Goal: Task Accomplishment & Management: Use online tool/utility

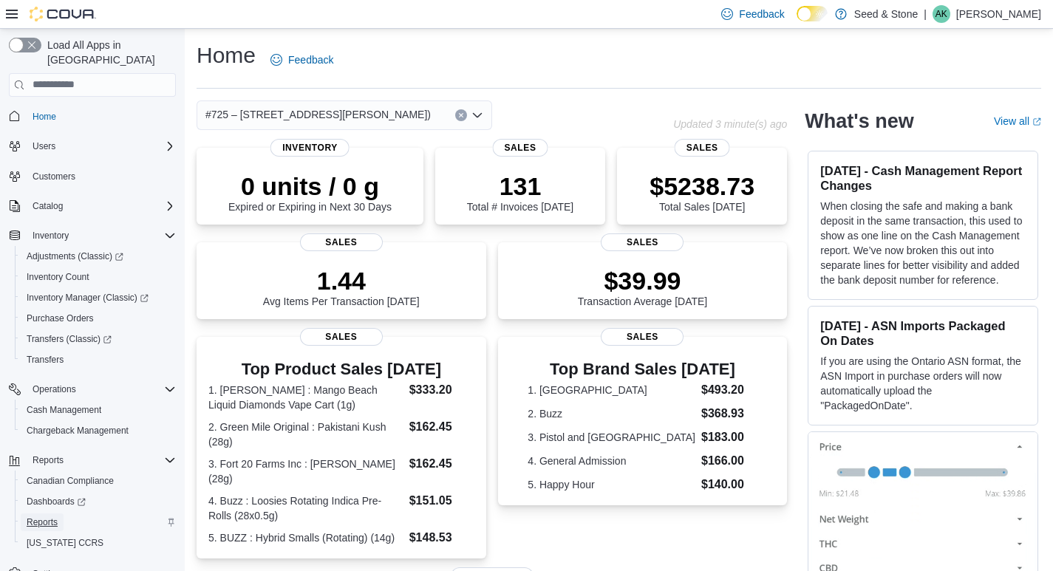
click at [51, 517] on span "Reports" at bounding box center [42, 523] width 31 height 12
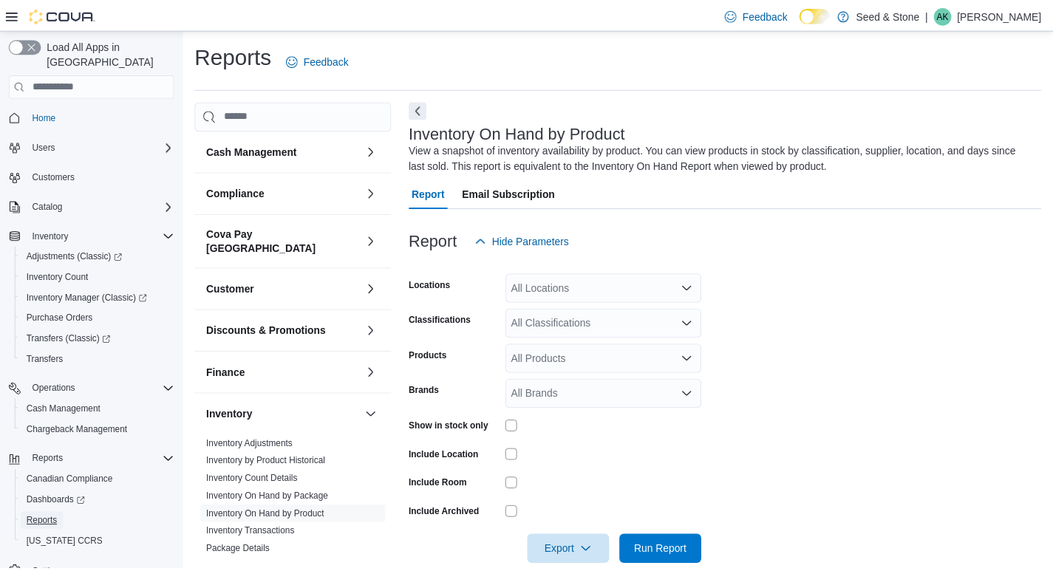
scroll to position [24, 0]
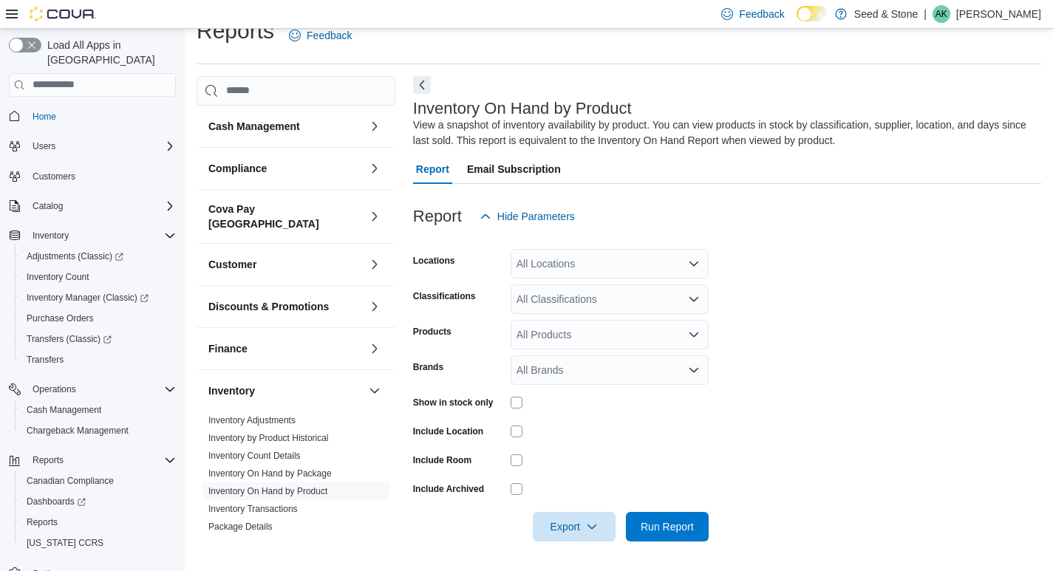
drag, startPoint x: 628, startPoint y: 242, endPoint x: 629, endPoint y: 254, distance: 11.9
click at [628, 243] on div at bounding box center [727, 240] width 628 height 18
drag, startPoint x: 629, startPoint y: 254, endPoint x: 625, endPoint y: 270, distance: 16.9
click at [629, 256] on div "All Locations" at bounding box center [610, 264] width 198 height 30
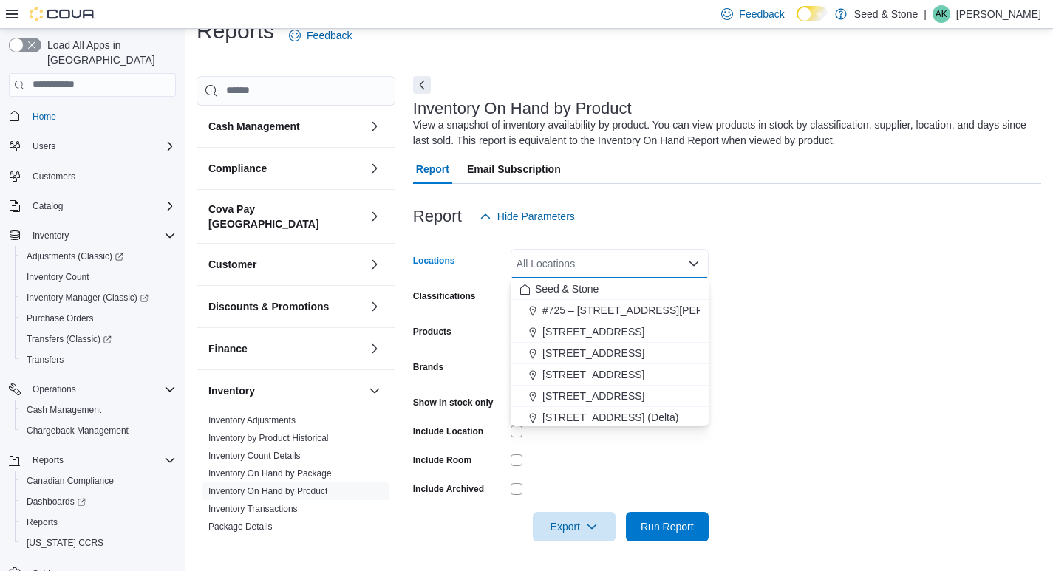
click at [586, 308] on span "#725 – [STREET_ADDRESS][PERSON_NAME])" at bounding box center [655, 310] width 225 height 15
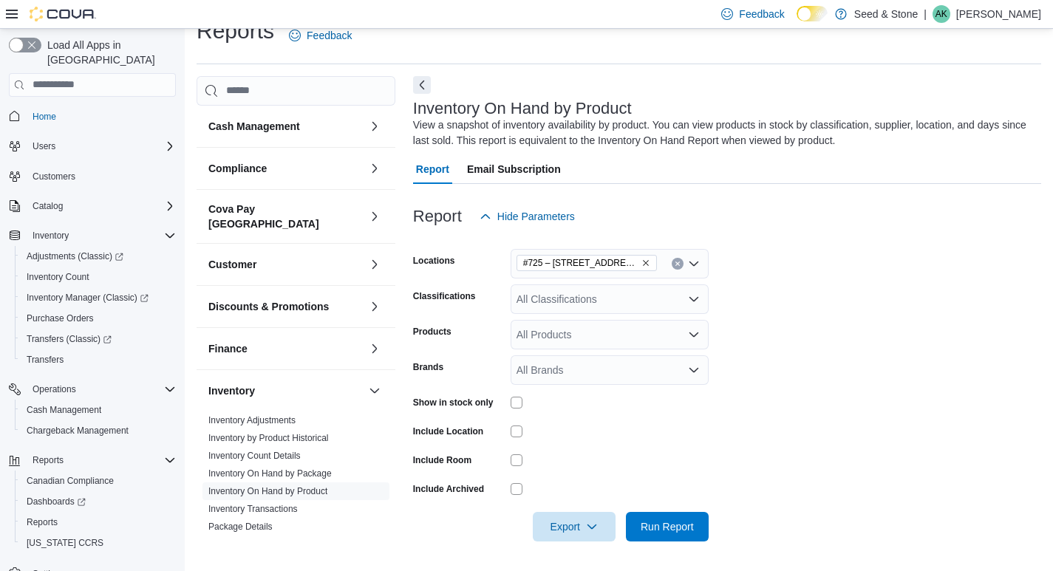
drag, startPoint x: 846, startPoint y: 313, endPoint x: 795, endPoint y: 316, distance: 51.1
click at [846, 313] on form "Locations #[STREET_ADDRESS][PERSON_NAME] Classifications All Classifications Pr…" at bounding box center [727, 386] width 628 height 310
click at [684, 295] on div "All Classifications" at bounding box center [610, 300] width 198 height 30
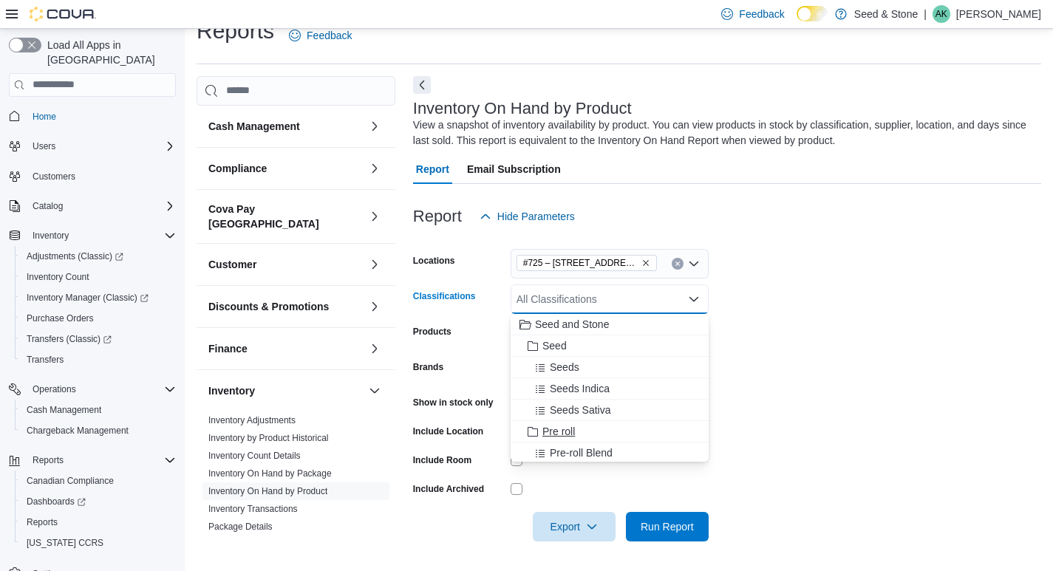
click at [558, 429] on span "Pre roll" at bounding box center [559, 431] width 33 height 15
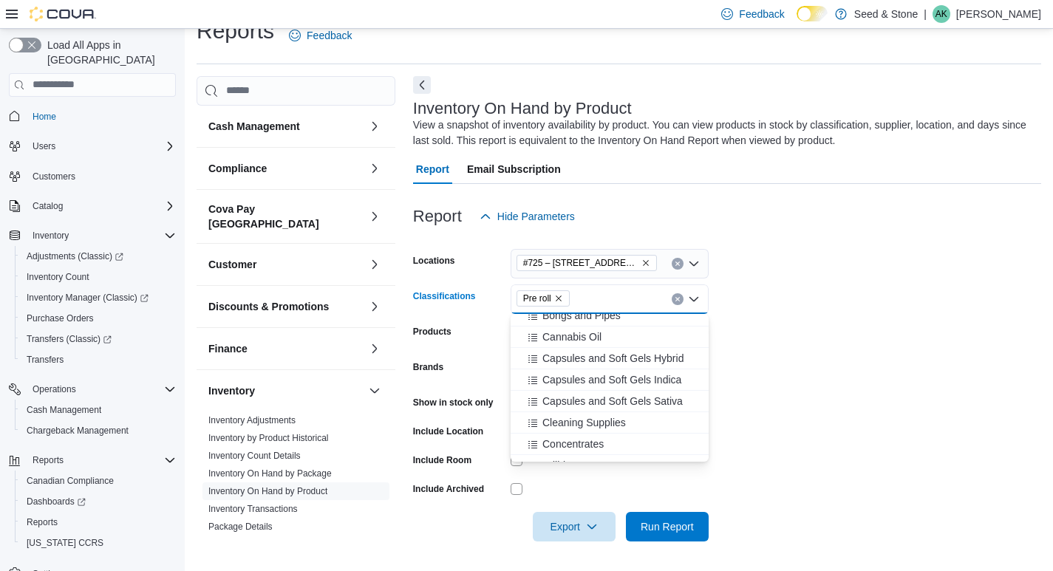
scroll to position [444, 0]
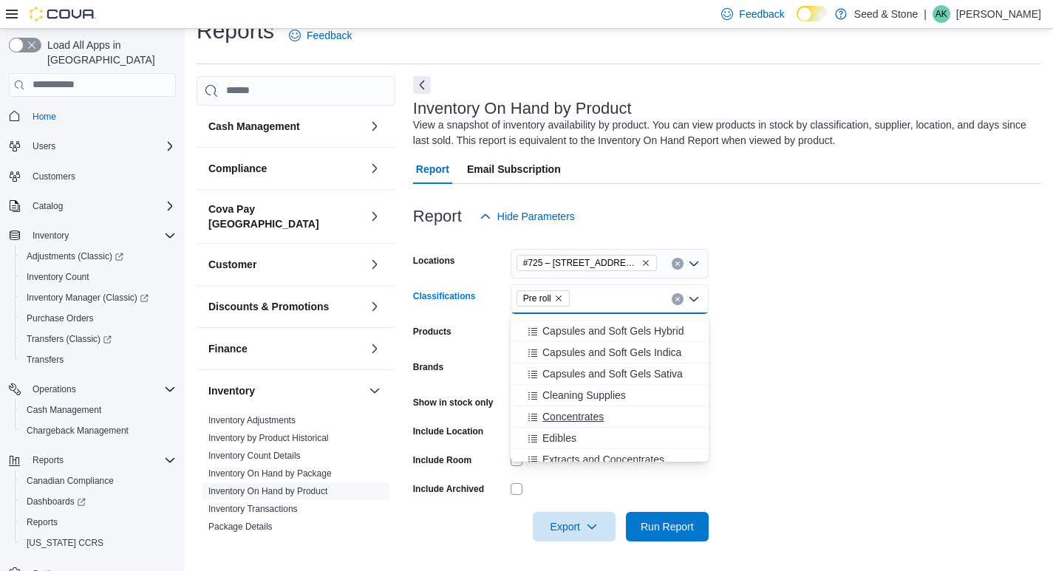
click at [600, 415] on span "Concentrates" at bounding box center [573, 417] width 61 height 15
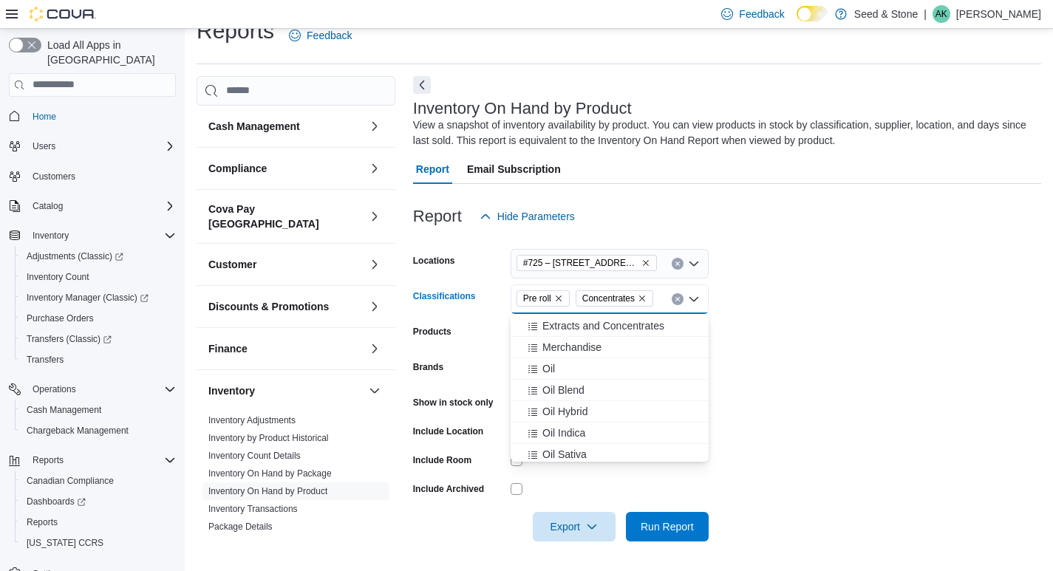
scroll to position [517, 0]
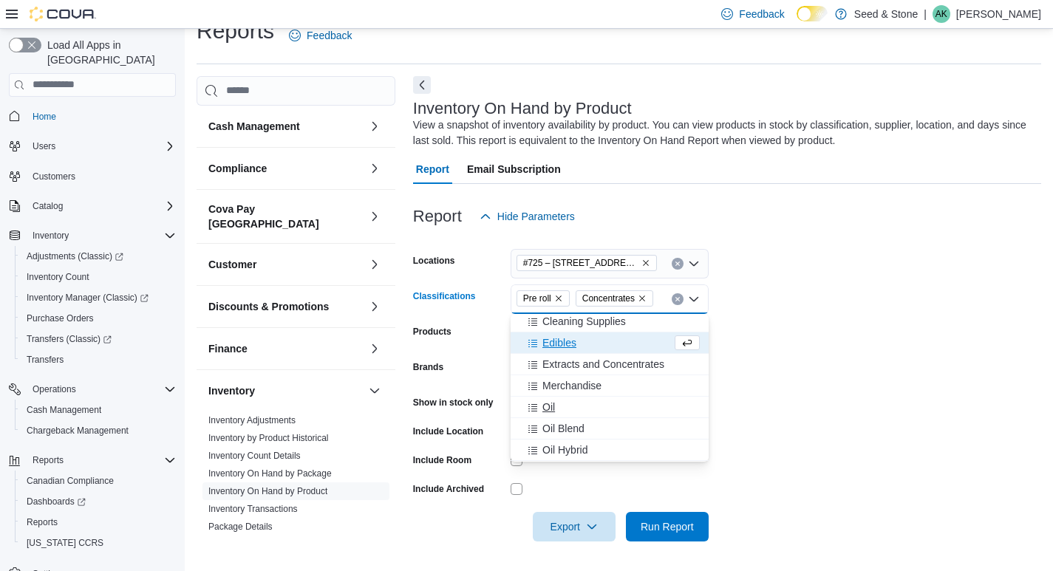
click at [588, 407] on div "Oil" at bounding box center [610, 407] width 180 height 15
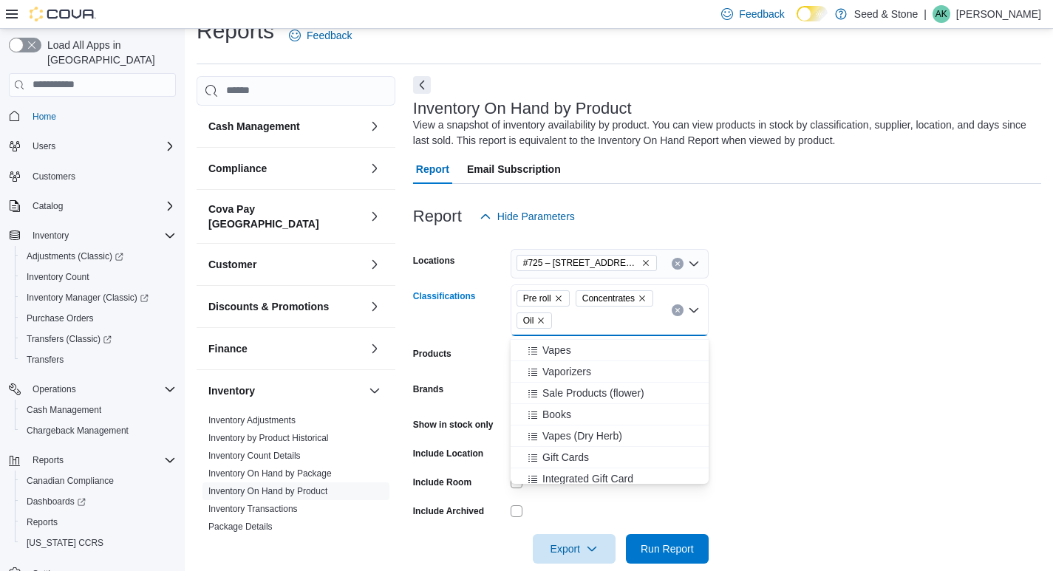
scroll to position [700, 0]
click at [575, 395] on div "Vapes" at bounding box center [610, 397] width 180 height 15
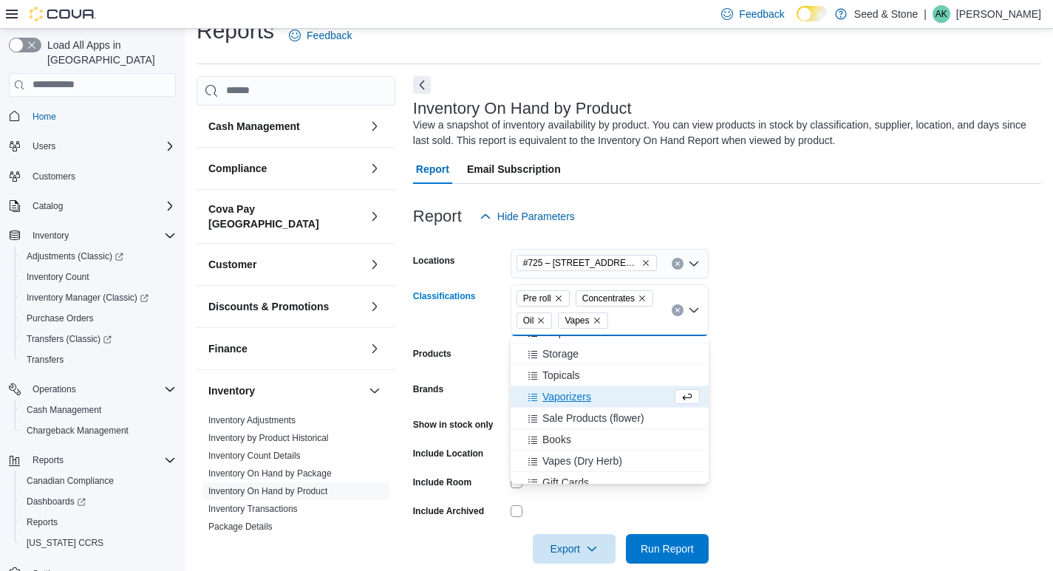
click at [572, 401] on span "Vaporizers" at bounding box center [567, 397] width 49 height 15
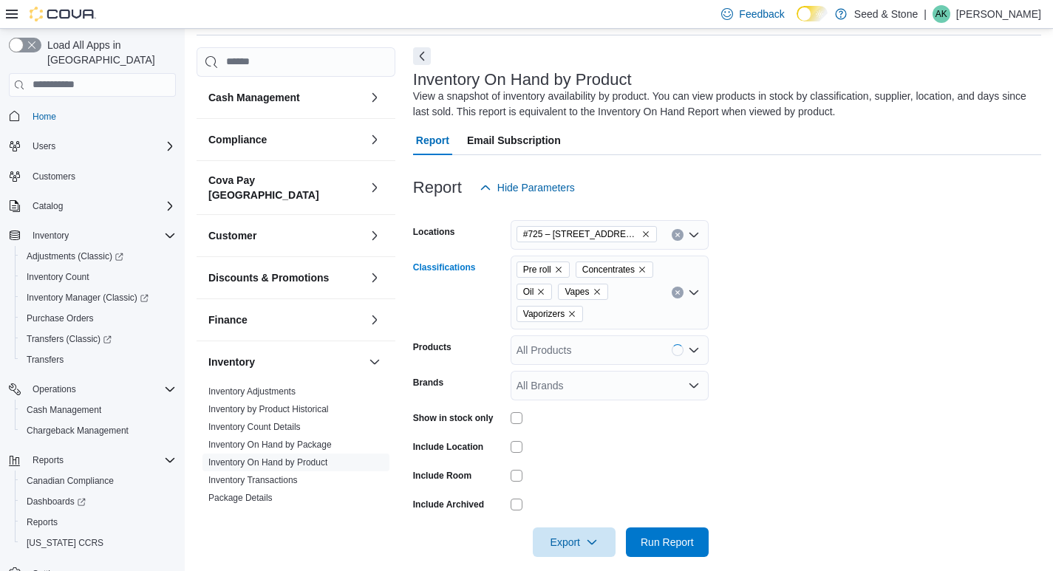
scroll to position [69, 0]
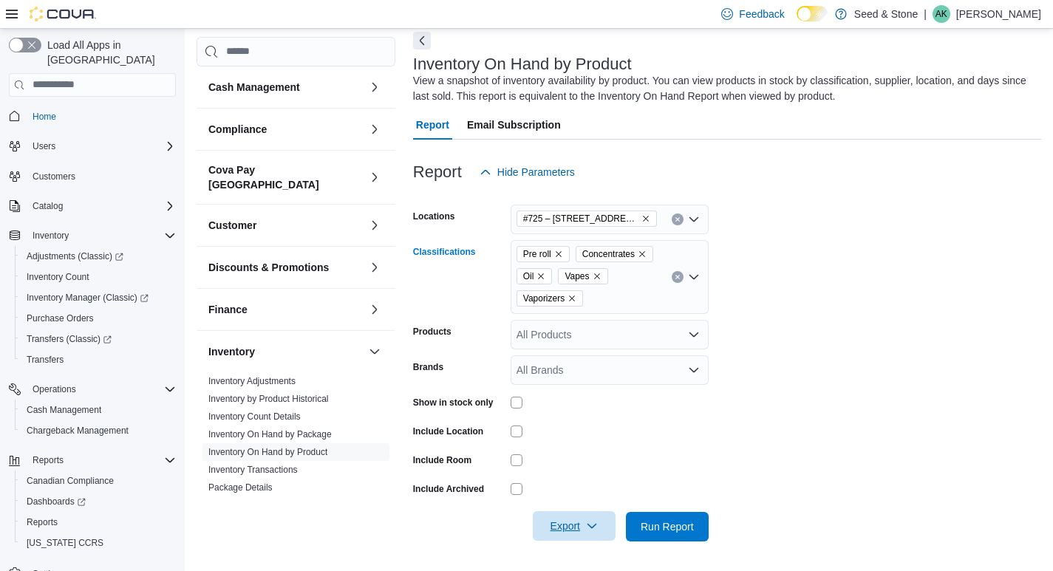
click at [590, 530] on icon "button" at bounding box center [592, 526] width 12 height 12
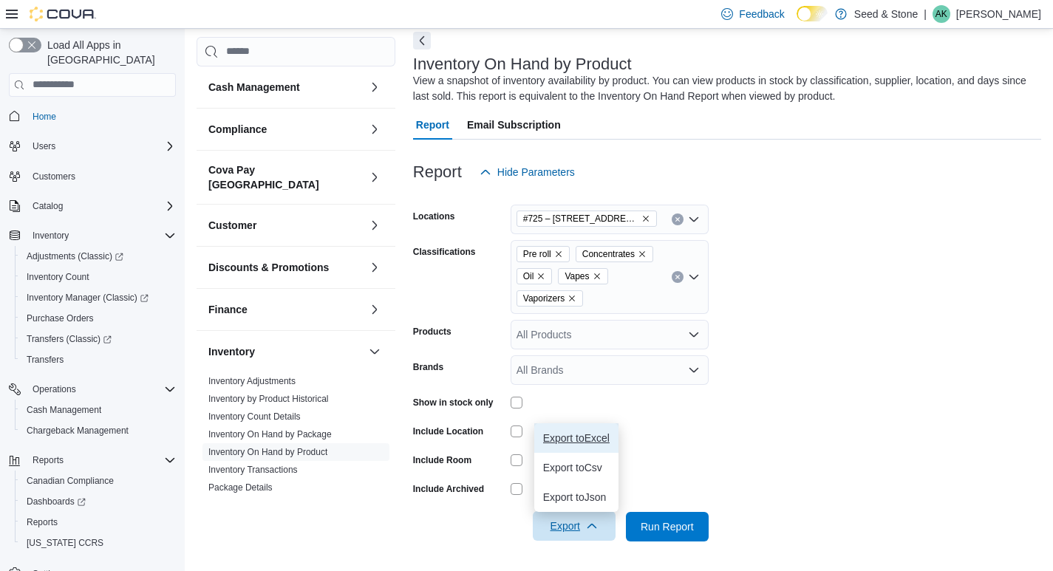
click at [597, 432] on span "Export to Excel" at bounding box center [576, 438] width 67 height 12
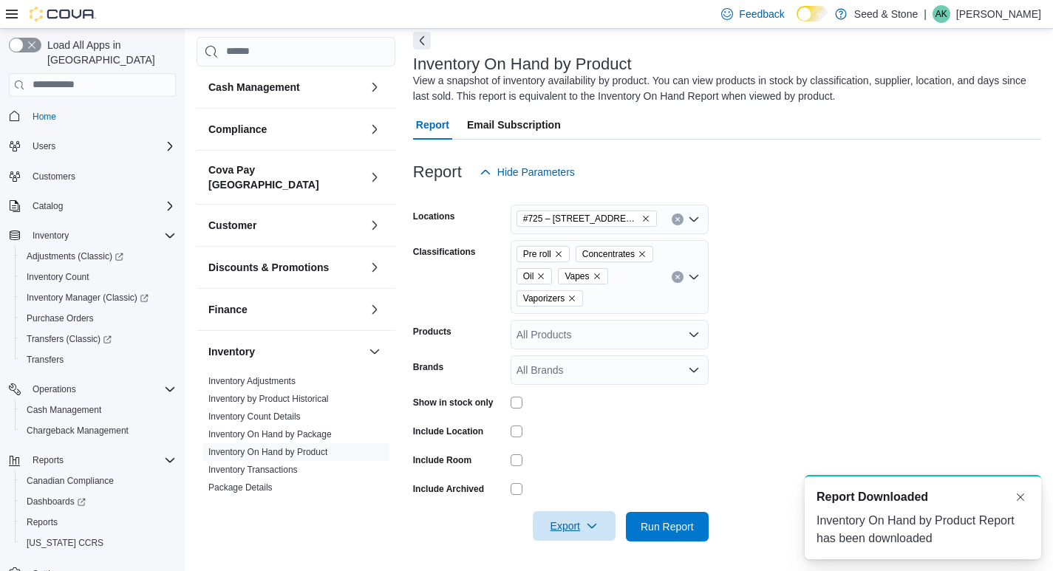
scroll to position [0, 0]
